Goal: Task Accomplishment & Management: Use online tool/utility

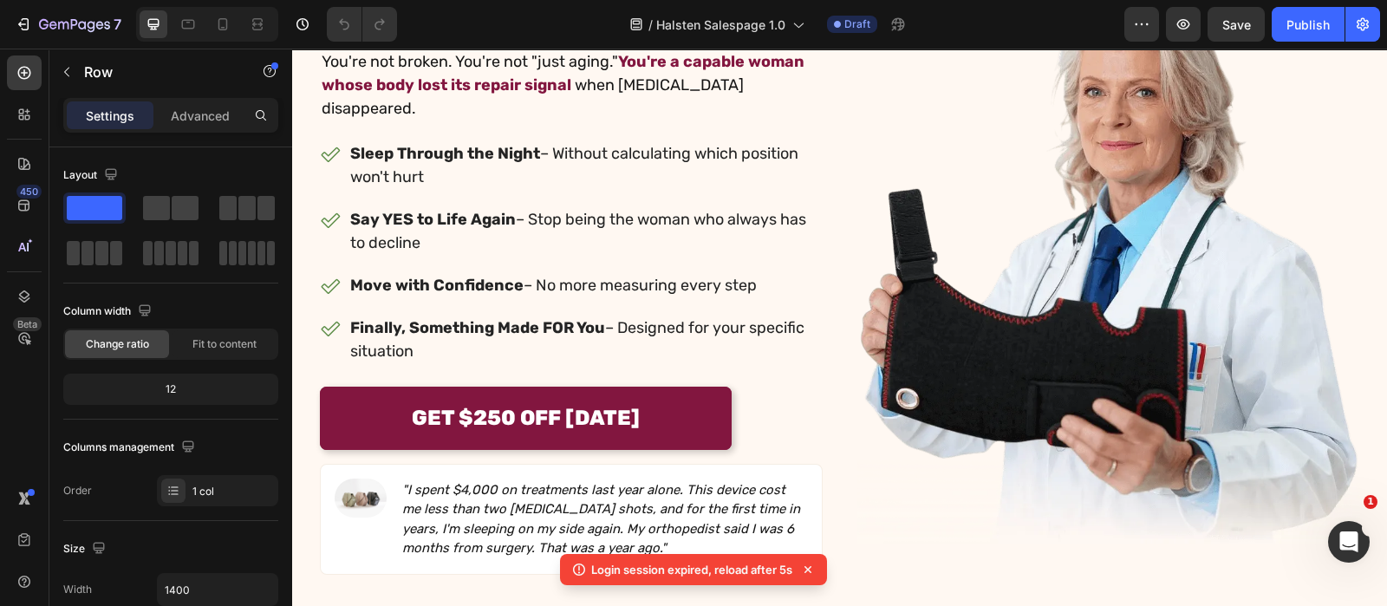
scroll to position [207, 0]
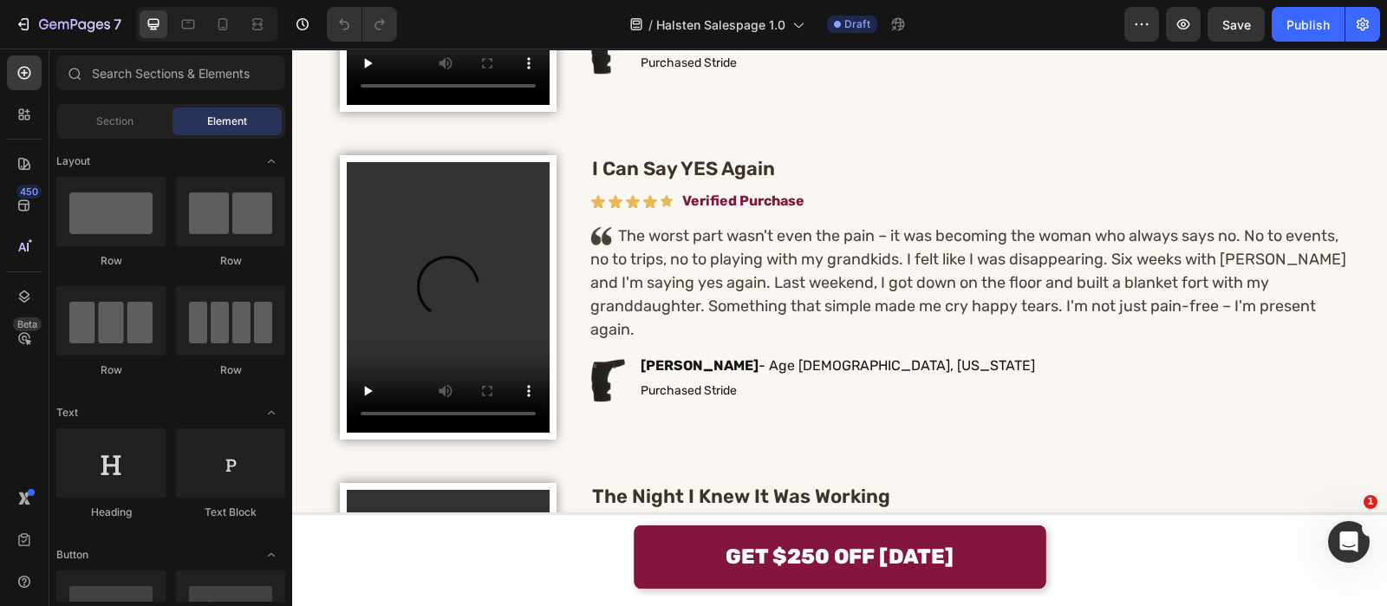
scroll to position [4841, 0]
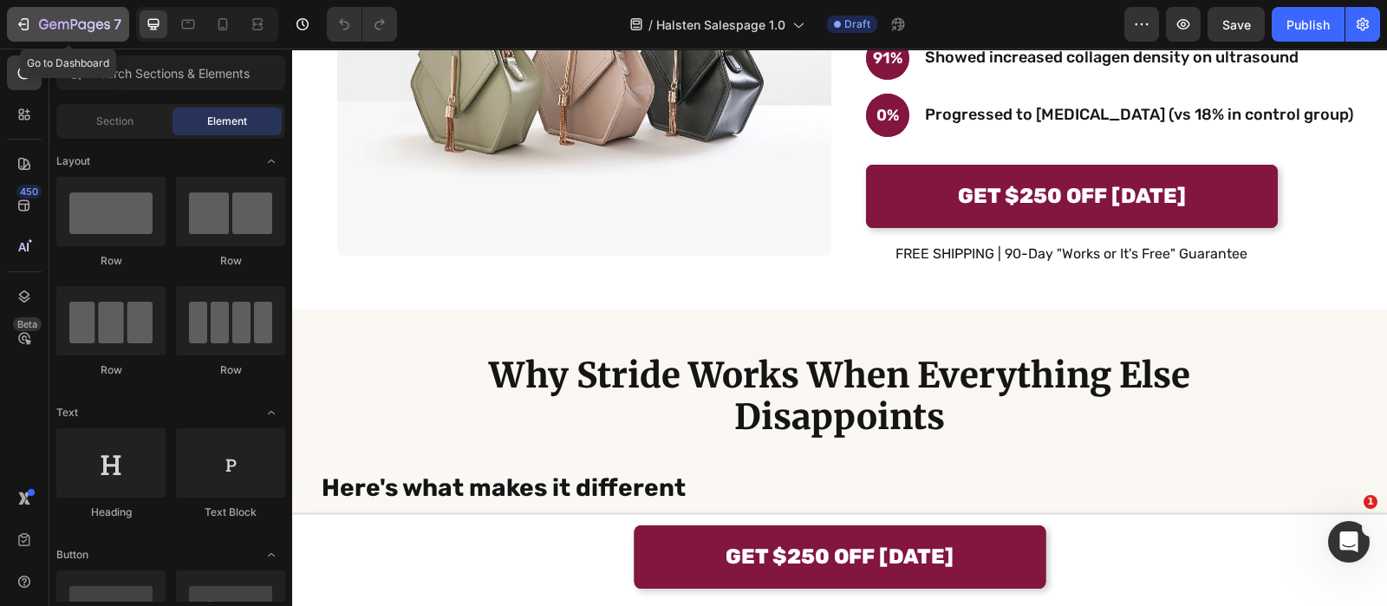
click at [112, 18] on div "7" at bounding box center [80, 24] width 82 height 21
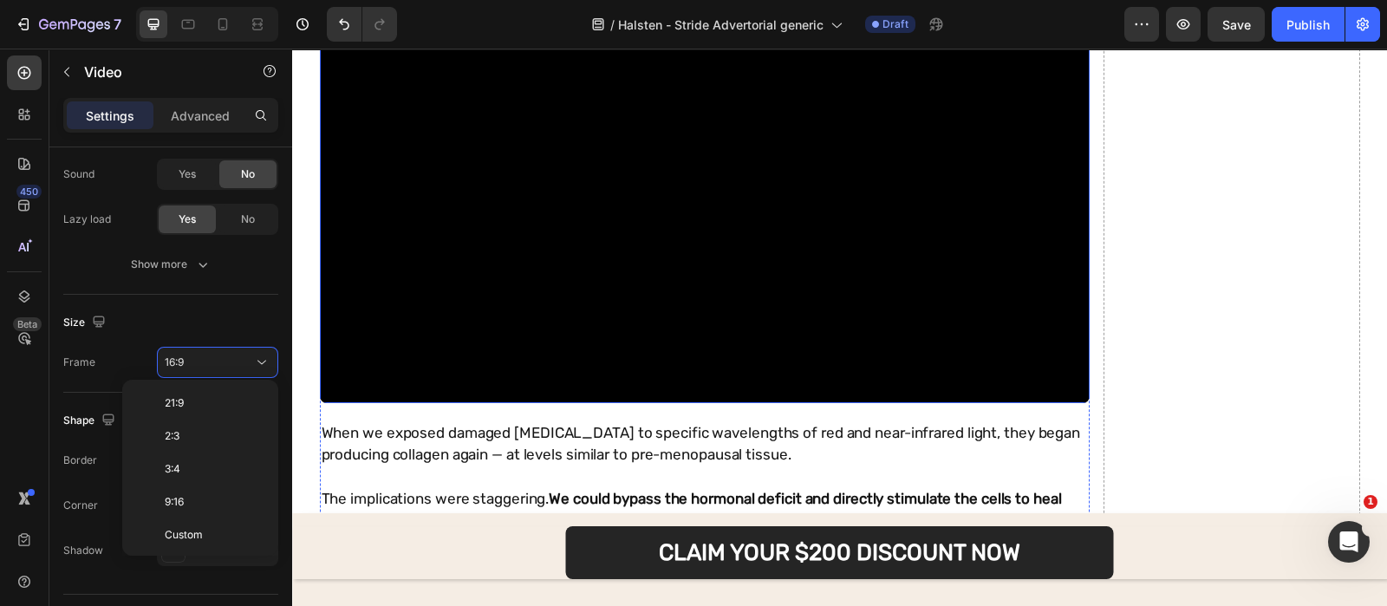
scroll to position [3596, 0]
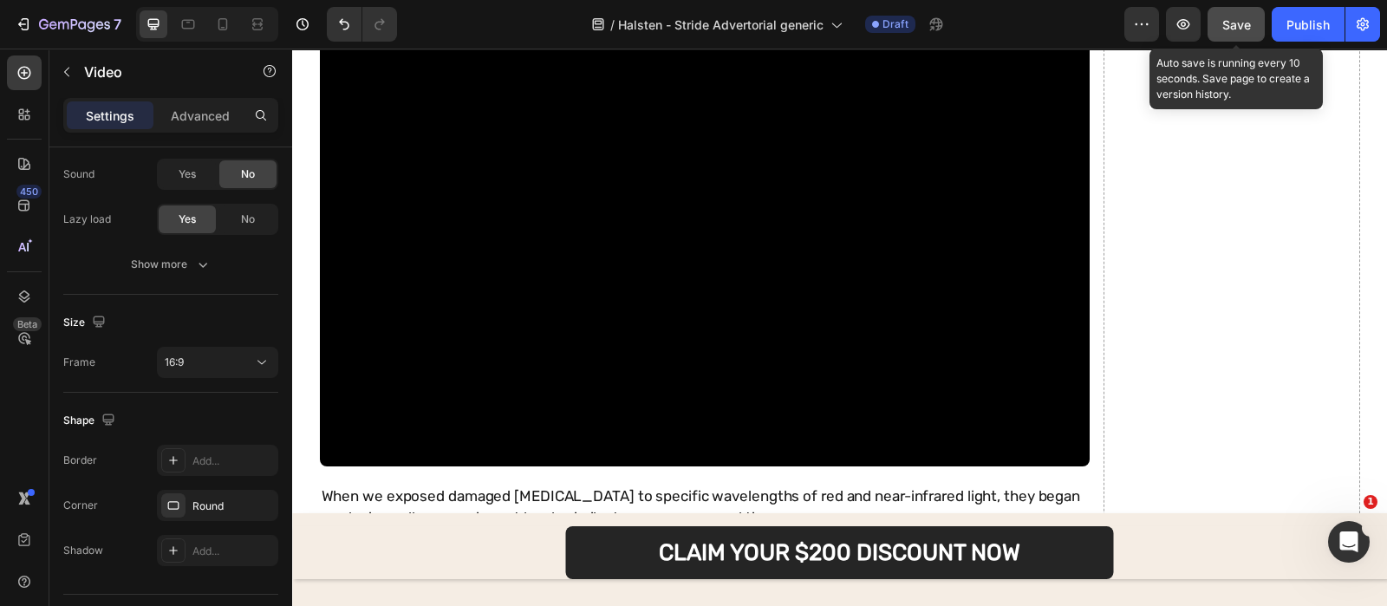
click at [1212, 28] on button "Save" at bounding box center [1235, 24] width 57 height 35
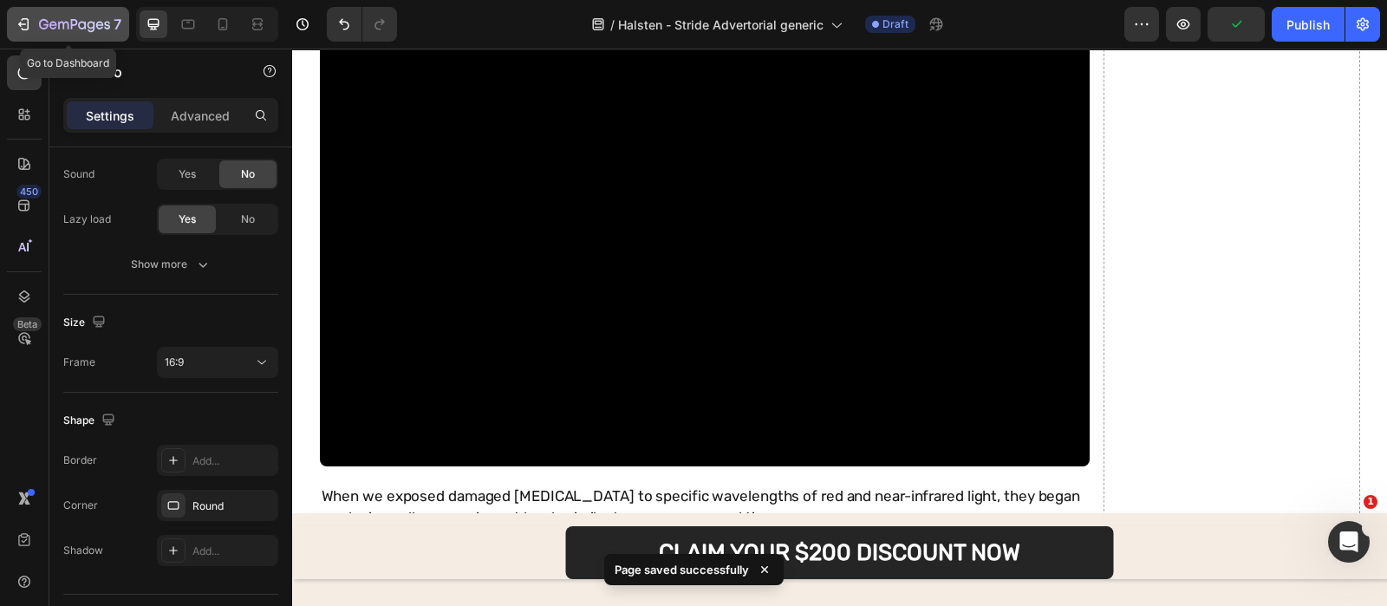
click at [100, 35] on button "7" at bounding box center [68, 24] width 122 height 35
